Goal: Information Seeking & Learning: Learn about a topic

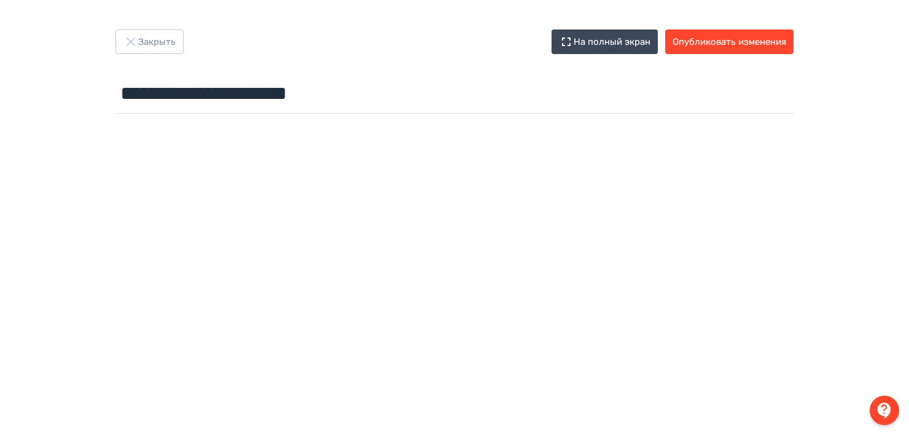
scroll to position [0, 2]
click at [161, 35] on button "Закрыть" at bounding box center [149, 41] width 68 height 25
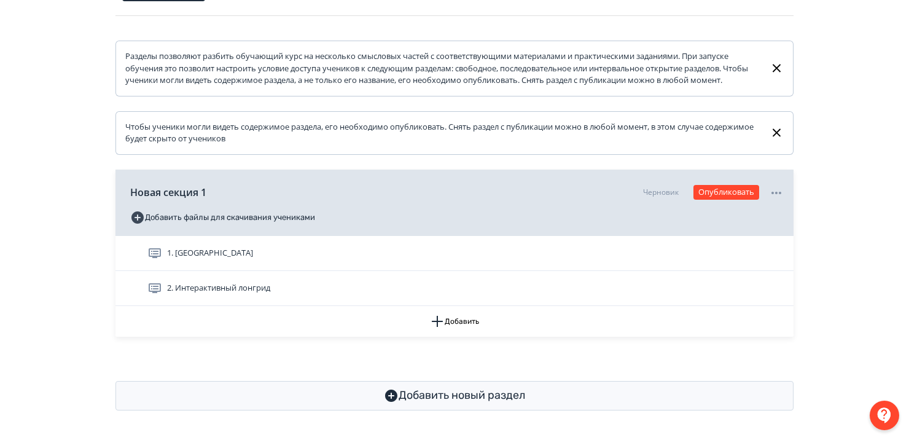
scroll to position [183, 0]
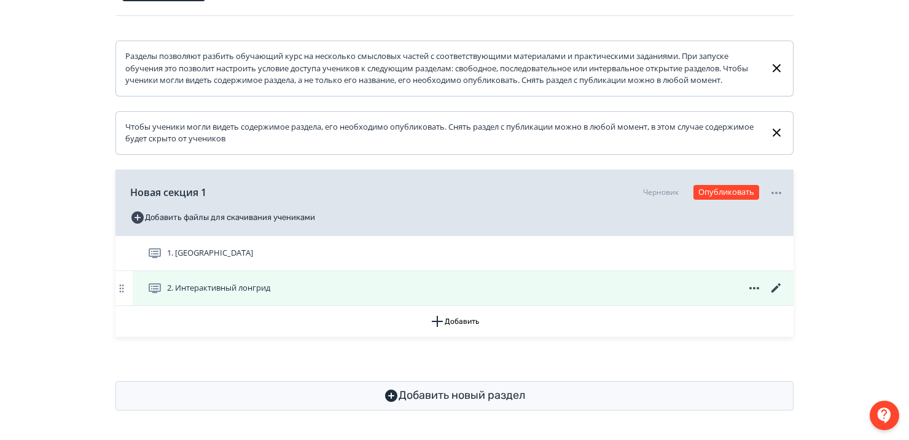
click at [776, 286] on icon at bounding box center [776, 287] width 9 height 9
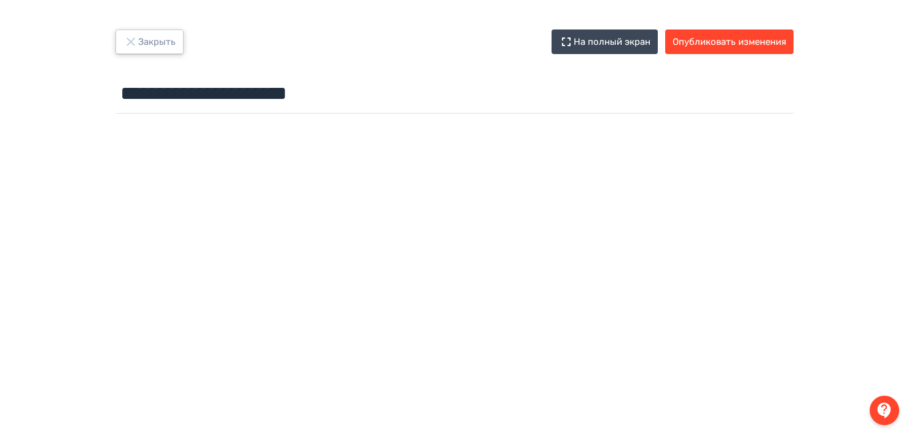
click at [152, 32] on button "Закрыть" at bounding box center [149, 41] width 68 height 25
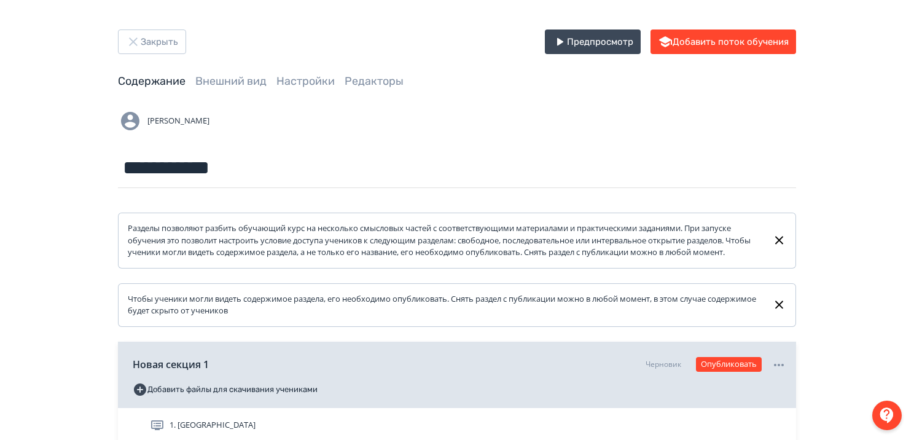
scroll to position [184, 0]
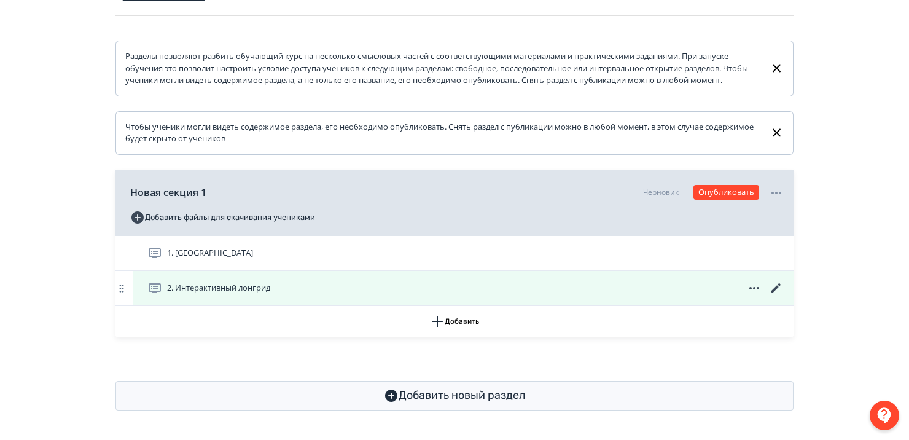
click at [754, 287] on icon at bounding box center [754, 288] width 10 height 2
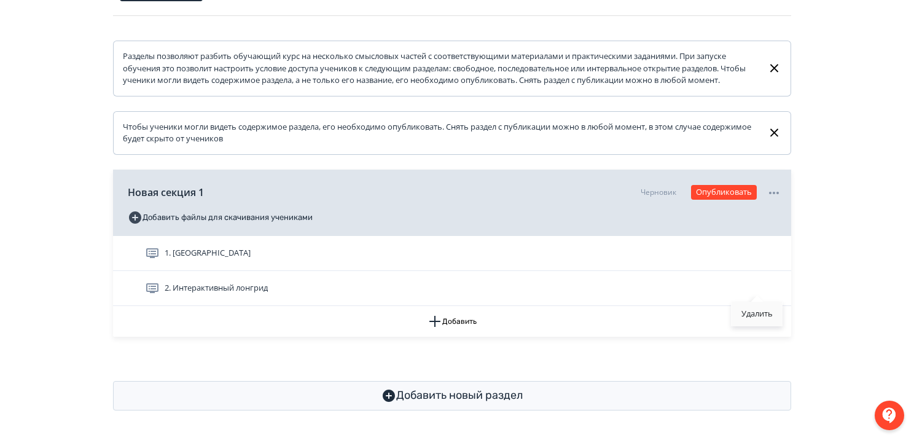
click at [749, 315] on div "Удалить" at bounding box center [757, 314] width 51 height 25
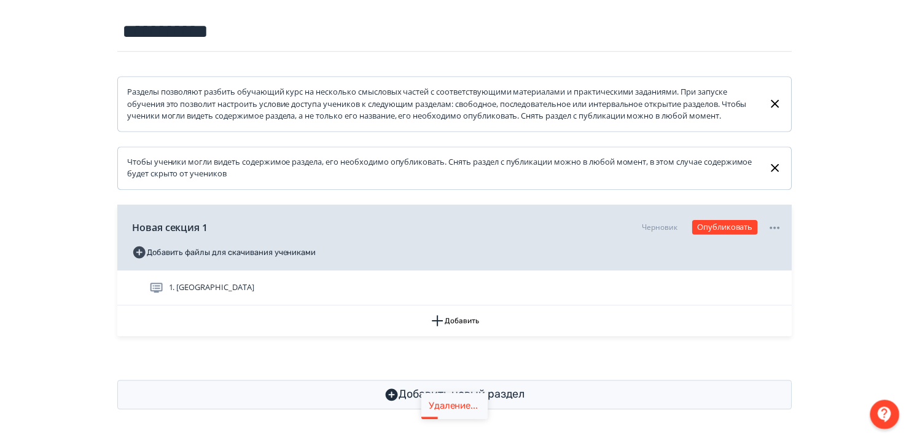
scroll to position [149, 0]
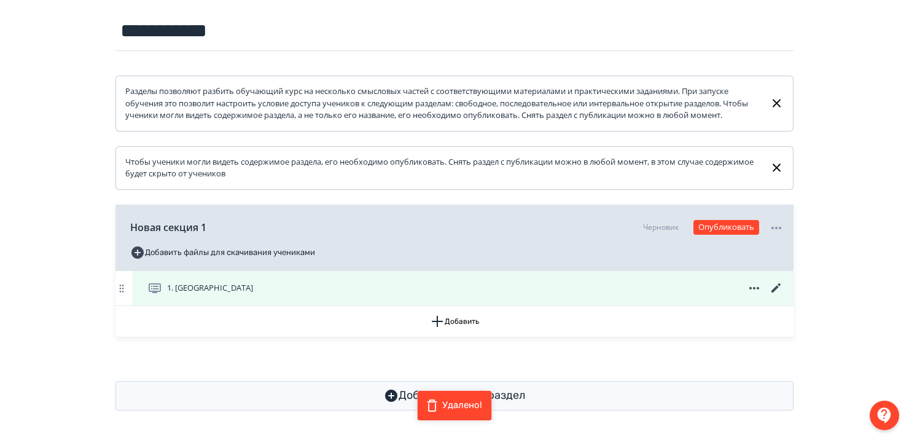
click at [183, 275] on div "1. [GEOGRAPHIC_DATA]" at bounding box center [463, 288] width 661 height 34
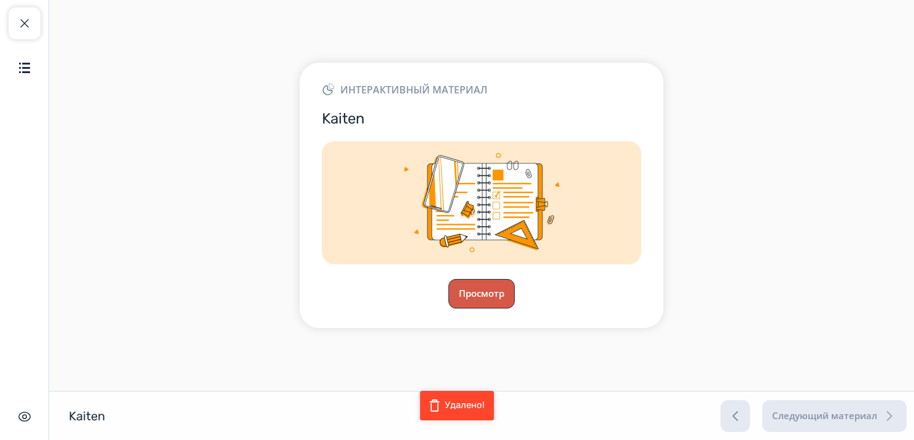
click at [482, 286] on button "Просмотр" at bounding box center [481, 293] width 66 height 29
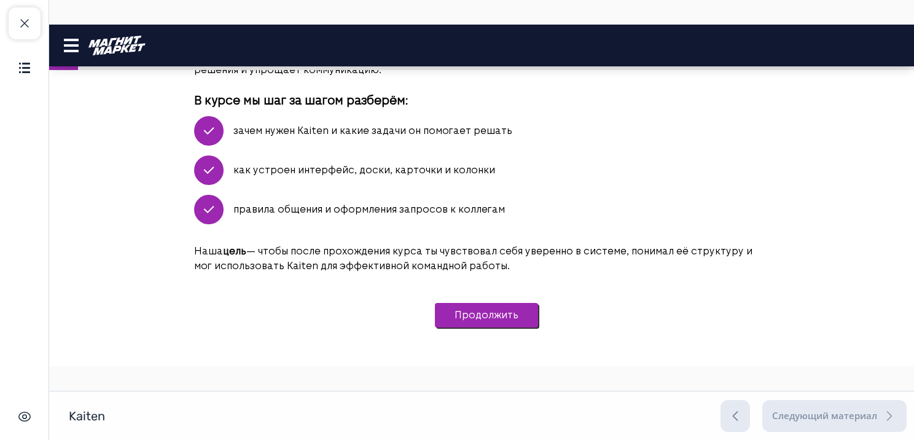
scroll to position [422, 0]
click at [489, 303] on button "Продолжить" at bounding box center [486, 315] width 103 height 25
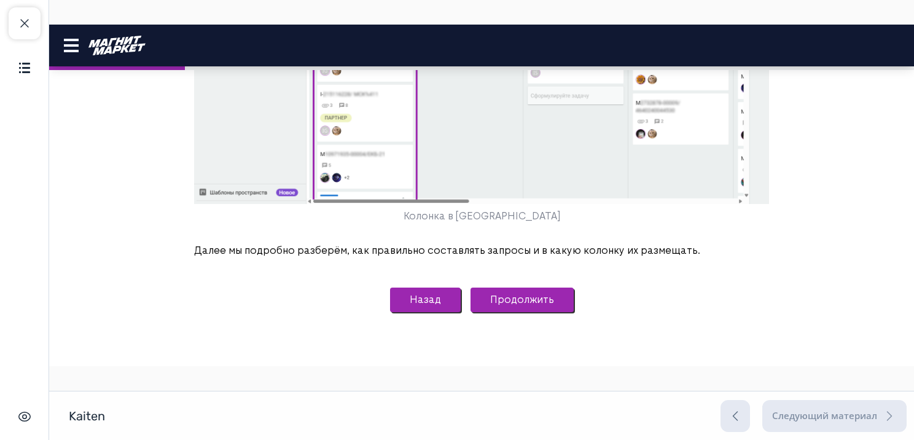
scroll to position [1966, 0]
click at [518, 307] on button "Продолжить" at bounding box center [522, 299] width 103 height 25
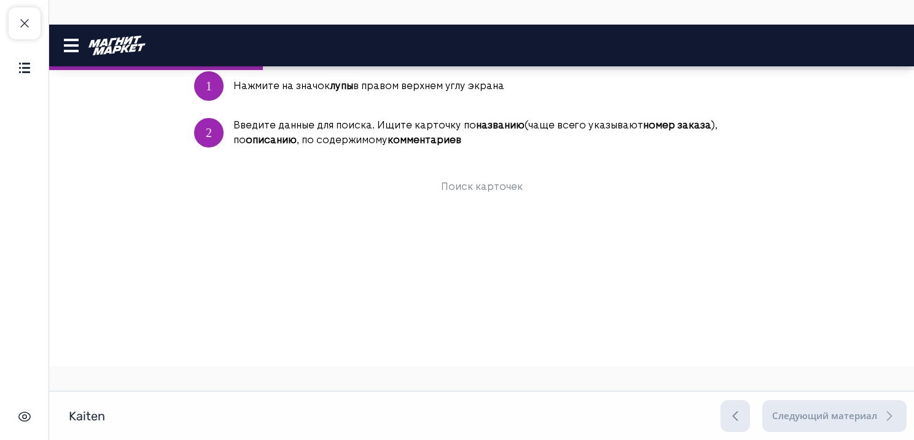
scroll to position [437, 0]
